Goal: Check status: Check status

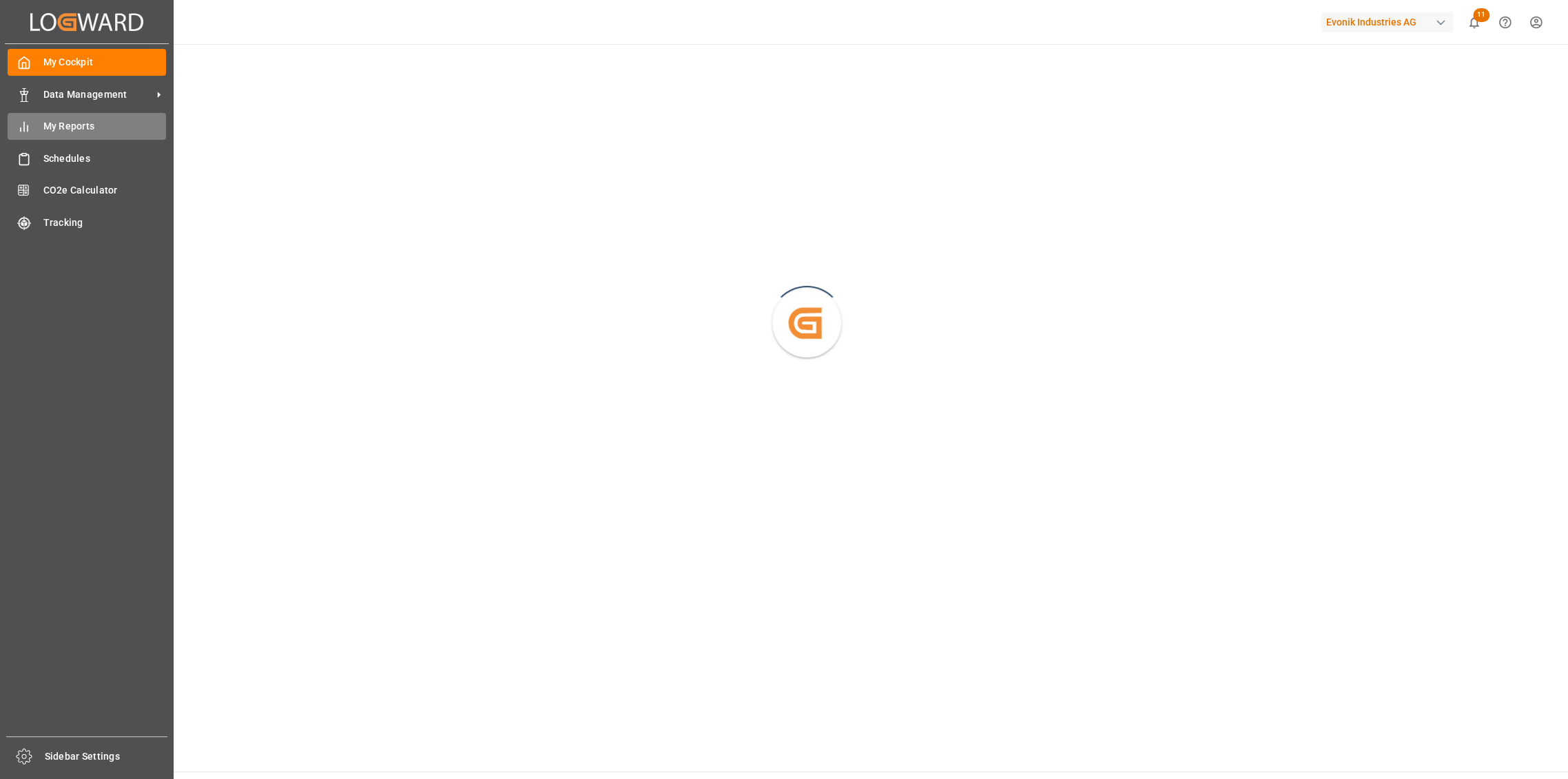
click at [54, 121] on span "My Reports" at bounding box center [105, 127] width 123 height 15
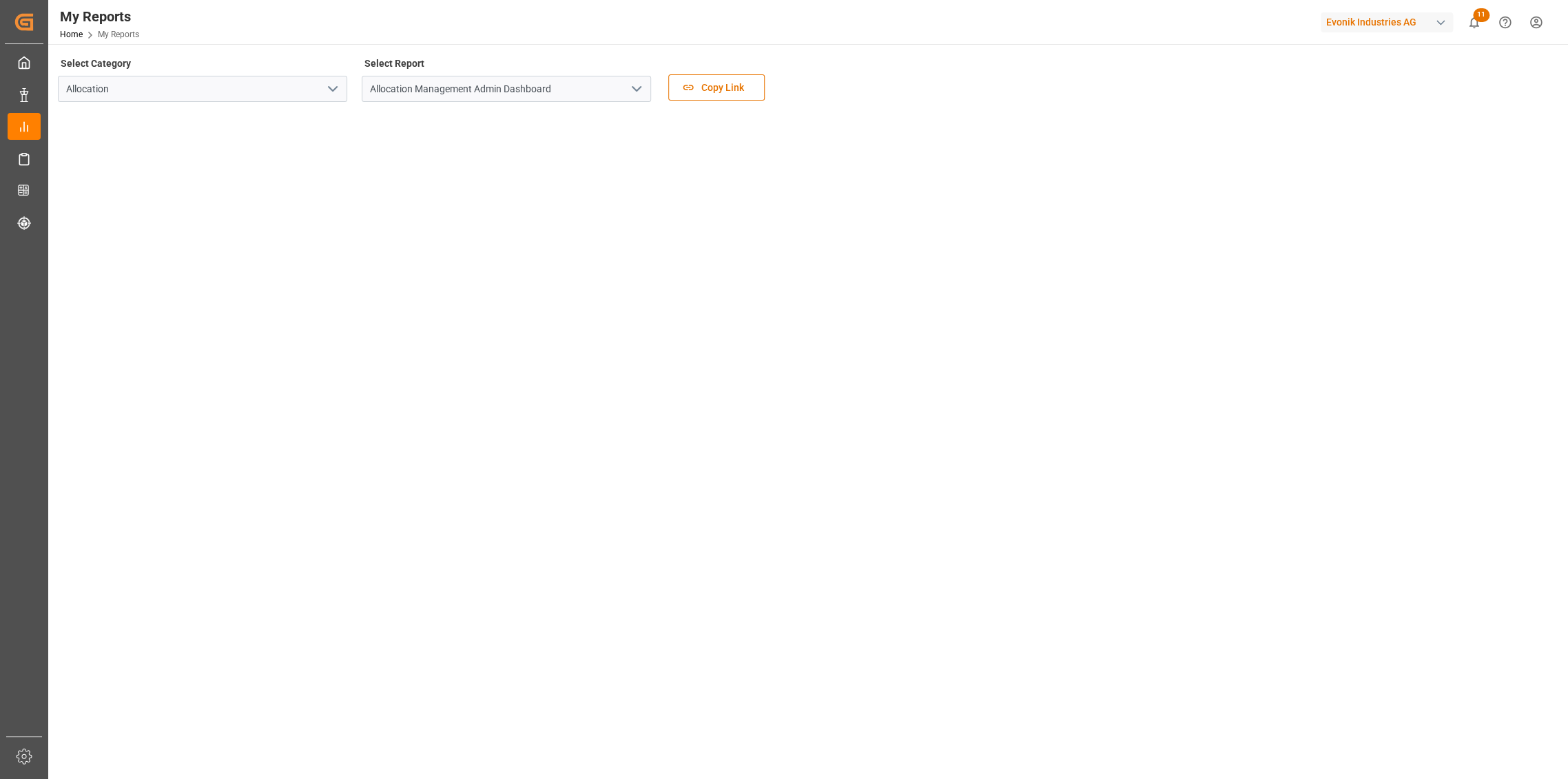
click at [636, 92] on icon "open menu" at bounding box center [637, 89] width 17 height 17
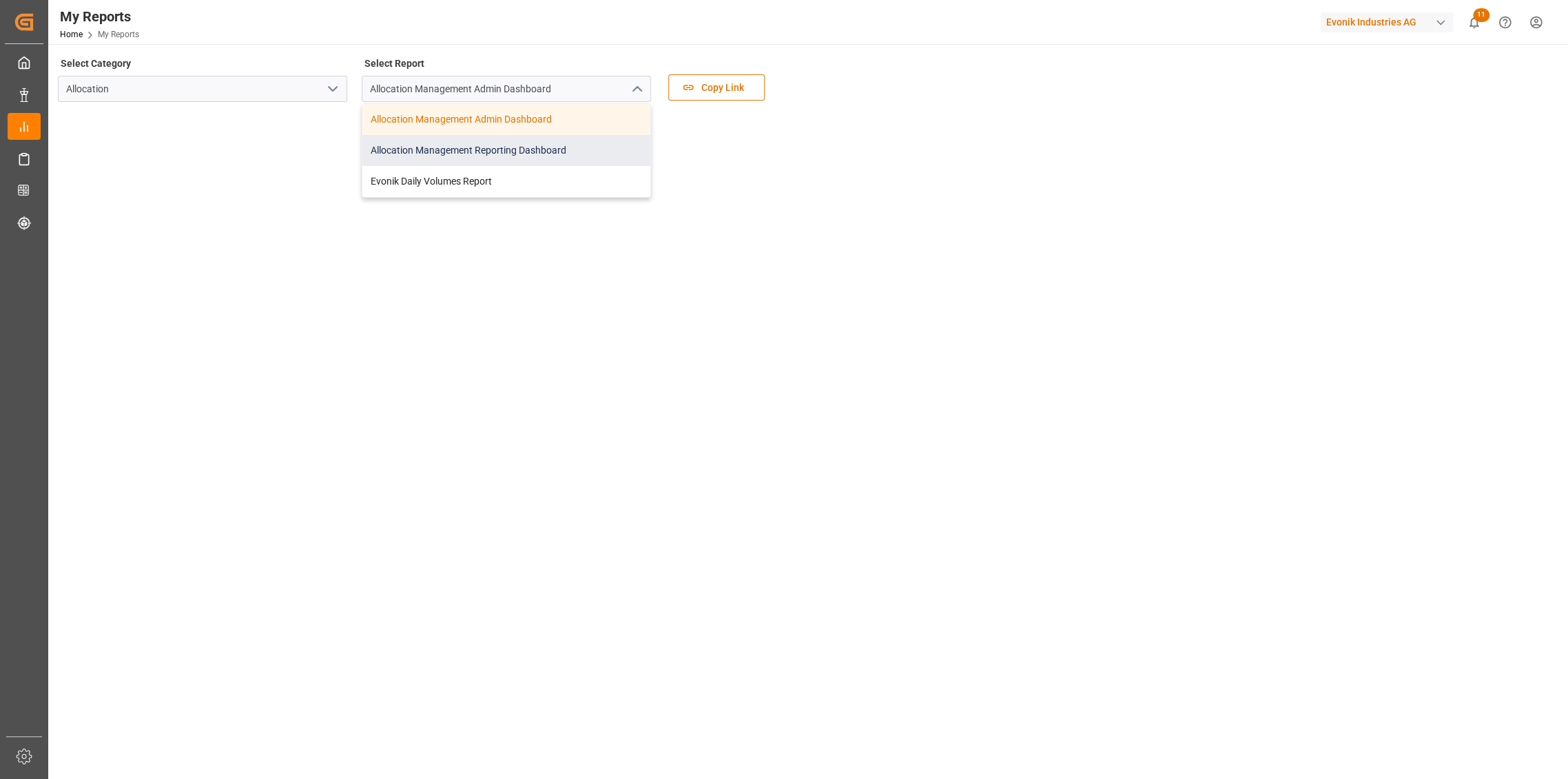
click at [534, 150] on div "Allocation Management Reporting Dashboard" at bounding box center [506, 150] width 288 height 31
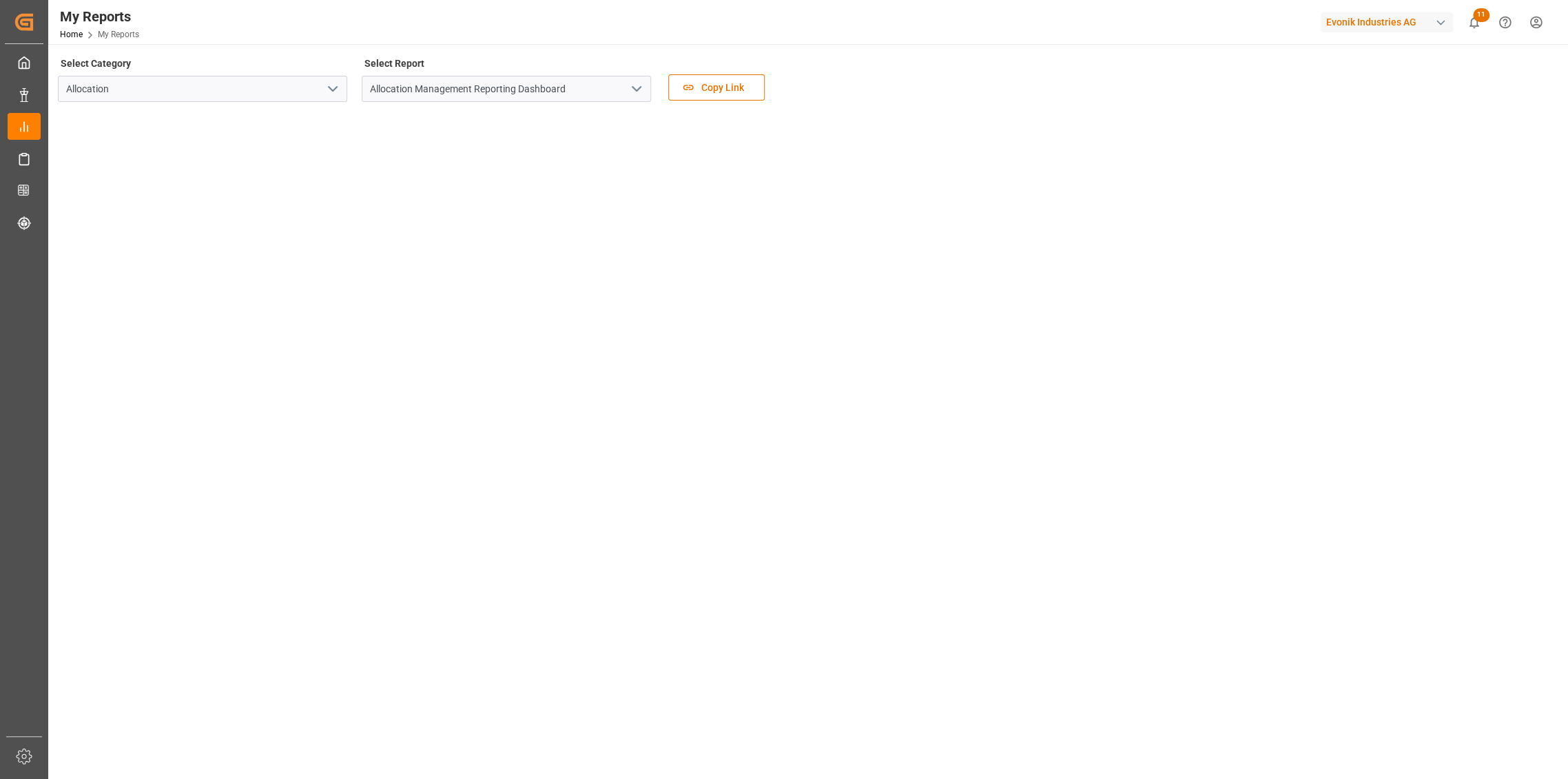
click at [525, 706] on main "Select Category Allocation Select Report Allocation Management Reporting Dashbo…" at bounding box center [807, 418] width 1518 height 728
